Goal: Transaction & Acquisition: Purchase product/service

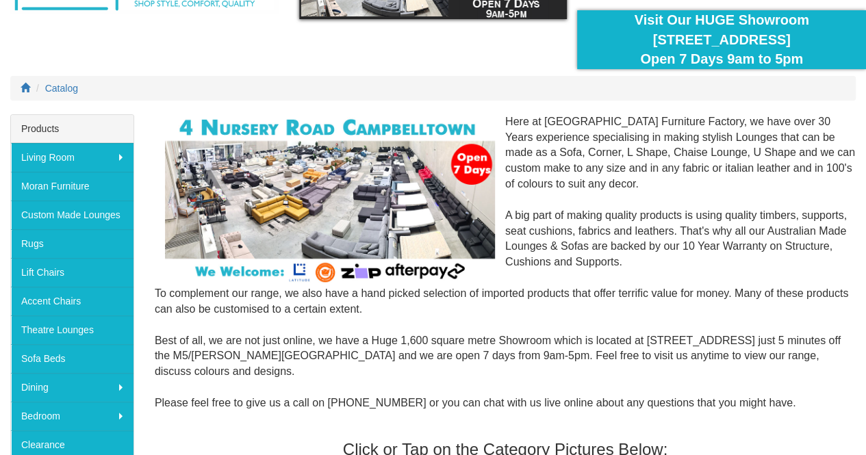
scroll to position [111, 0]
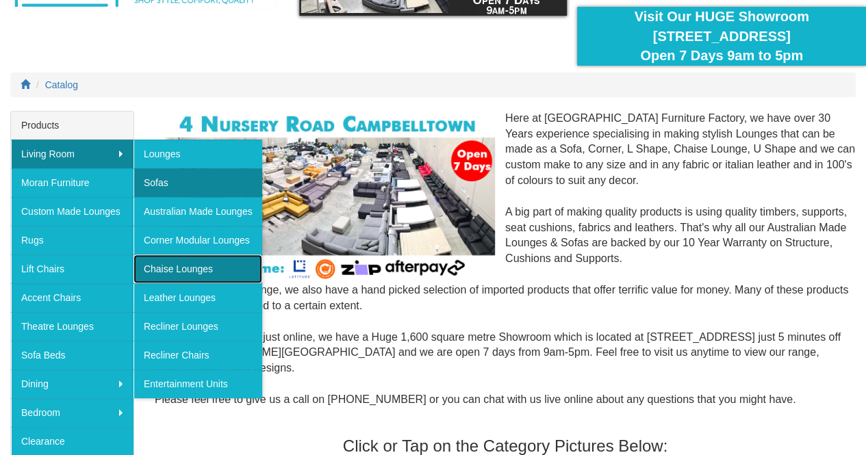
click at [196, 266] on link "Chaise Lounges" at bounding box center [198, 269] width 129 height 29
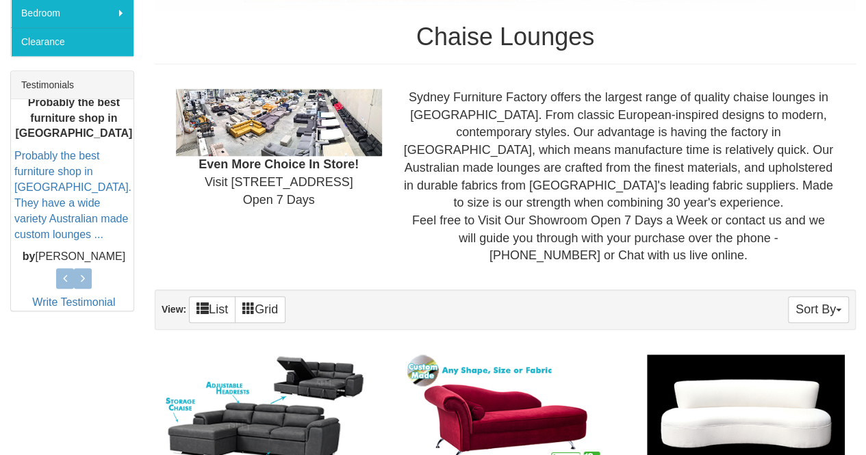
scroll to position [613, 0]
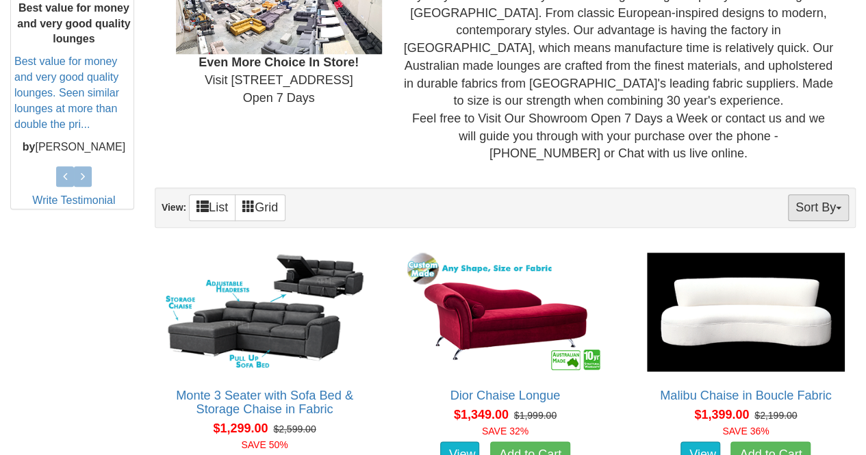
click at [807, 198] on button "Sort By" at bounding box center [818, 207] width 61 height 27
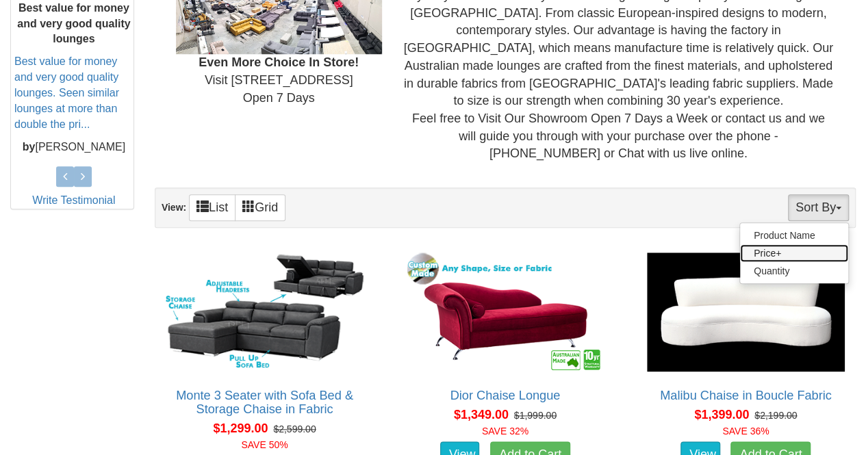
click at [788, 250] on link "Price+" at bounding box center [794, 253] width 108 height 18
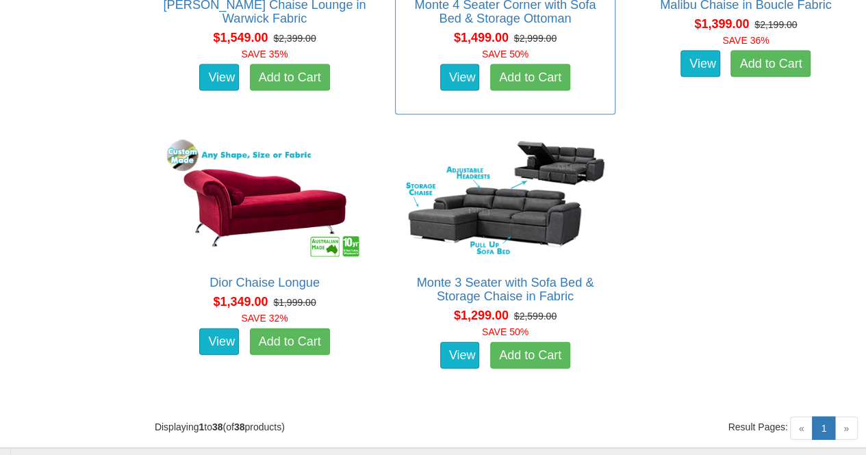
scroll to position [4062, 0]
